Goal: Entertainment & Leisure: Consume media (video, audio)

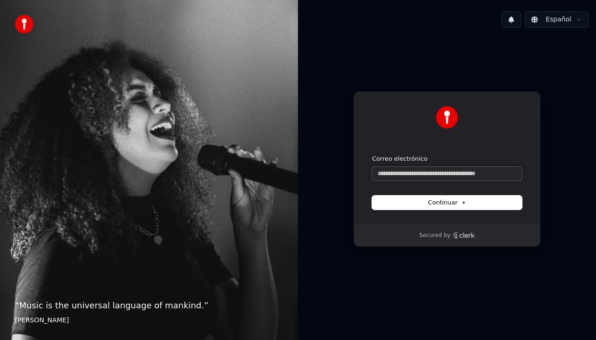
click at [404, 179] on input "Correo electrónico" at bounding box center [447, 174] width 150 height 14
click at [451, 210] on div "**********" at bounding box center [446, 157] width 187 height 133
click at [450, 206] on span "Continuar" at bounding box center [447, 202] width 38 height 8
type input "**********"
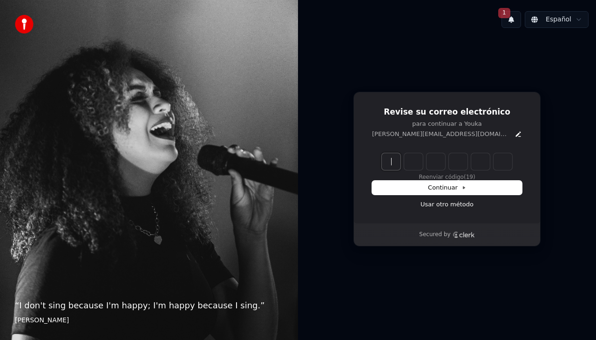
click at [399, 161] on input "Enter verification code" at bounding box center [456, 161] width 149 height 17
type input "******"
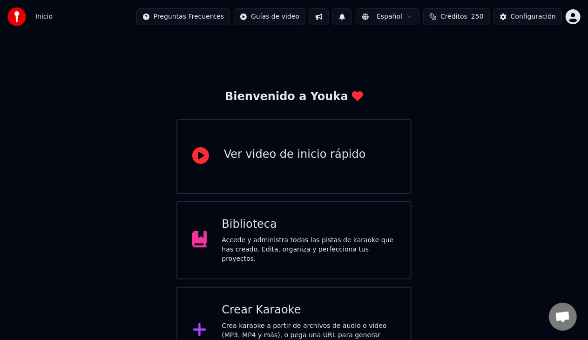
click at [264, 232] on div "Biblioteca" at bounding box center [309, 224] width 174 height 15
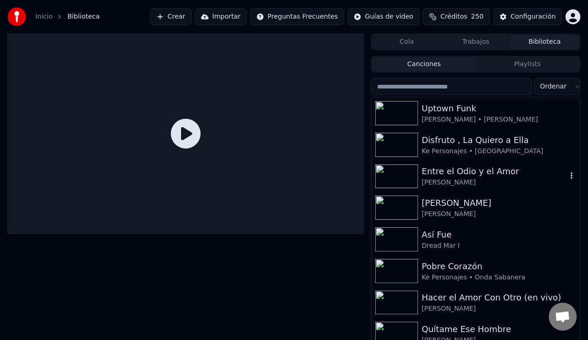
click at [470, 184] on div "Americo" at bounding box center [494, 182] width 145 height 9
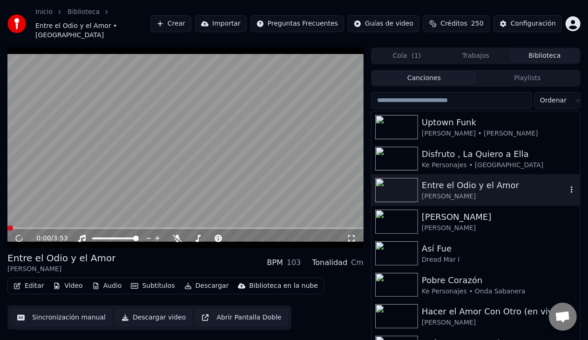
click at [470, 192] on div "Americo" at bounding box center [494, 196] width 145 height 9
click at [463, 149] on div "Disfruto , La Quiero a Ella" at bounding box center [494, 154] width 145 height 13
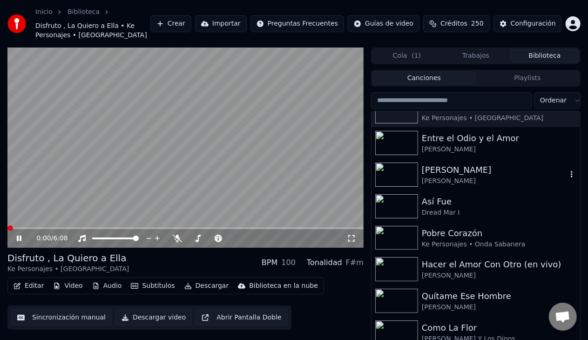
scroll to position [48, 0]
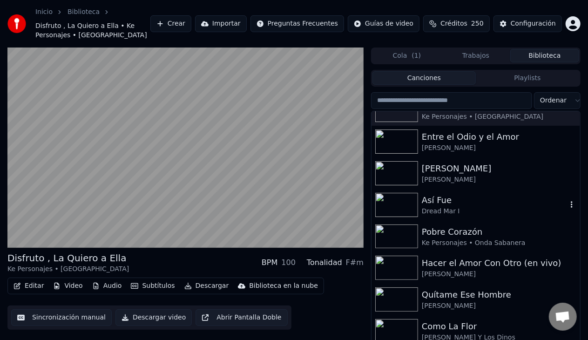
click at [477, 215] on div "Dread Mar I" at bounding box center [494, 211] width 145 height 9
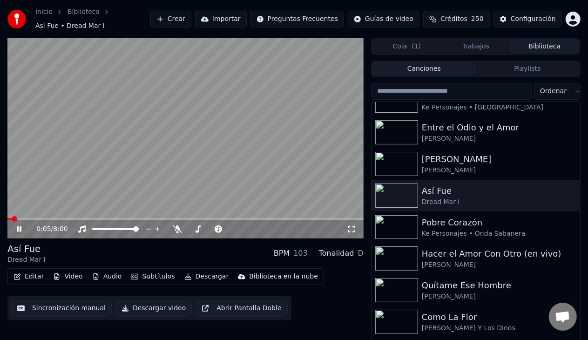
click at [351, 225] on icon at bounding box center [351, 228] width 9 height 7
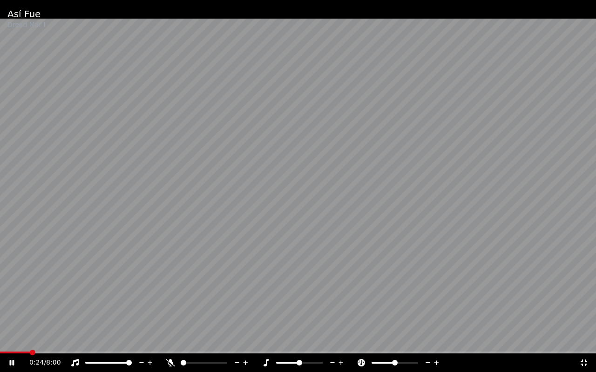
click at [585, 339] on icon at bounding box center [583, 362] width 9 height 7
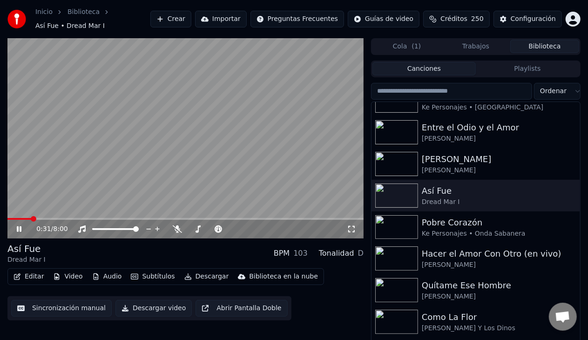
click at [355, 225] on icon at bounding box center [351, 228] width 9 height 7
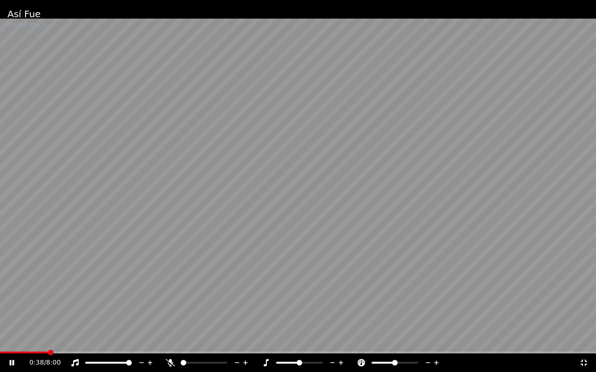
click at [583, 339] on icon at bounding box center [583, 362] width 9 height 7
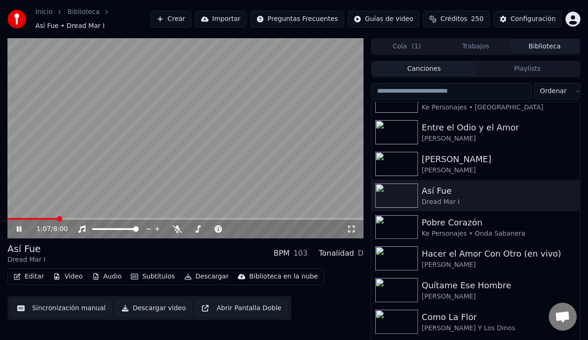
click at [350, 225] on icon at bounding box center [351, 228] width 9 height 7
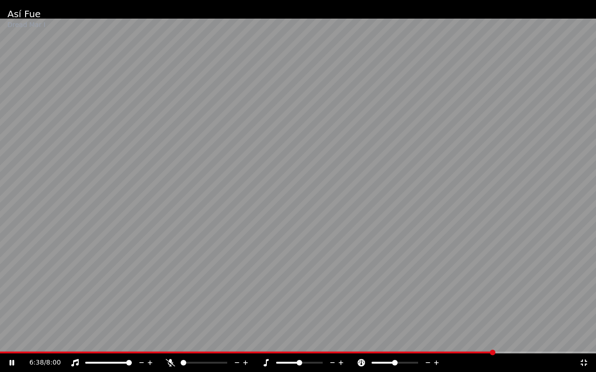
click at [578, 339] on div "6:38 / 8:00" at bounding box center [304, 363] width 550 height 9
click at [584, 339] on icon at bounding box center [583, 362] width 9 height 7
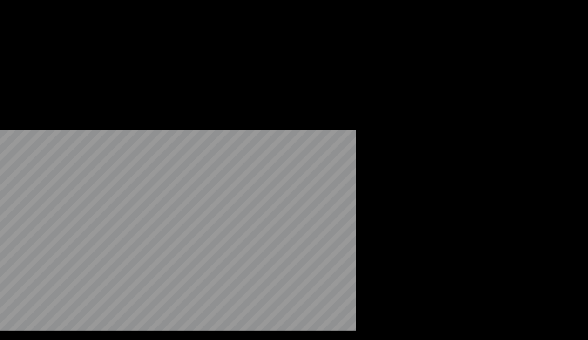
scroll to position [284, 0]
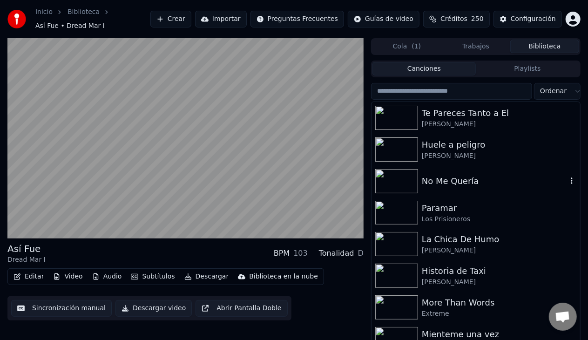
click at [466, 175] on div "No Me Quería" at bounding box center [494, 181] width 145 height 13
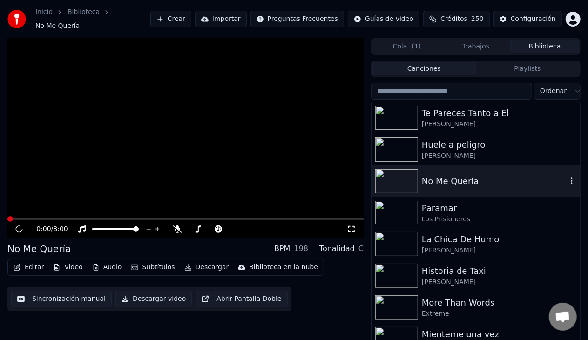
click at [466, 175] on div "No Me Quería" at bounding box center [494, 181] width 145 height 13
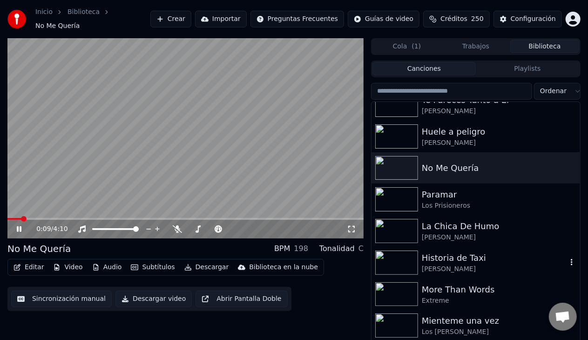
scroll to position [296, 0]
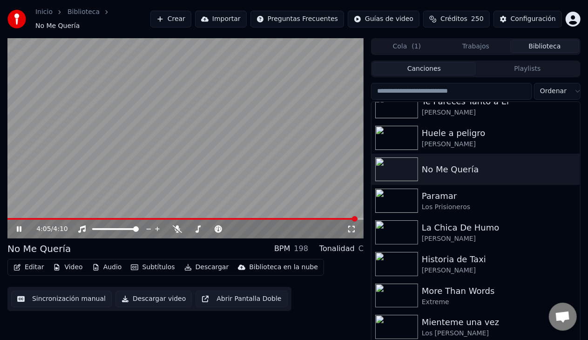
click at [16, 225] on icon at bounding box center [25, 228] width 21 height 7
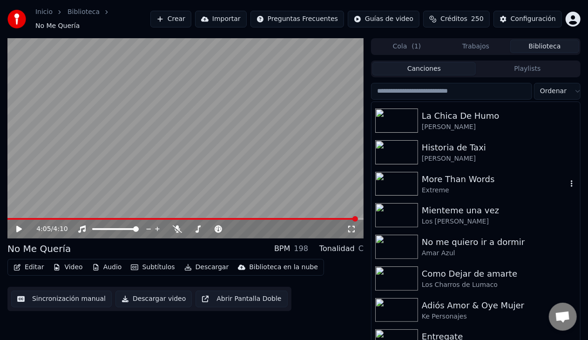
scroll to position [408, 0]
